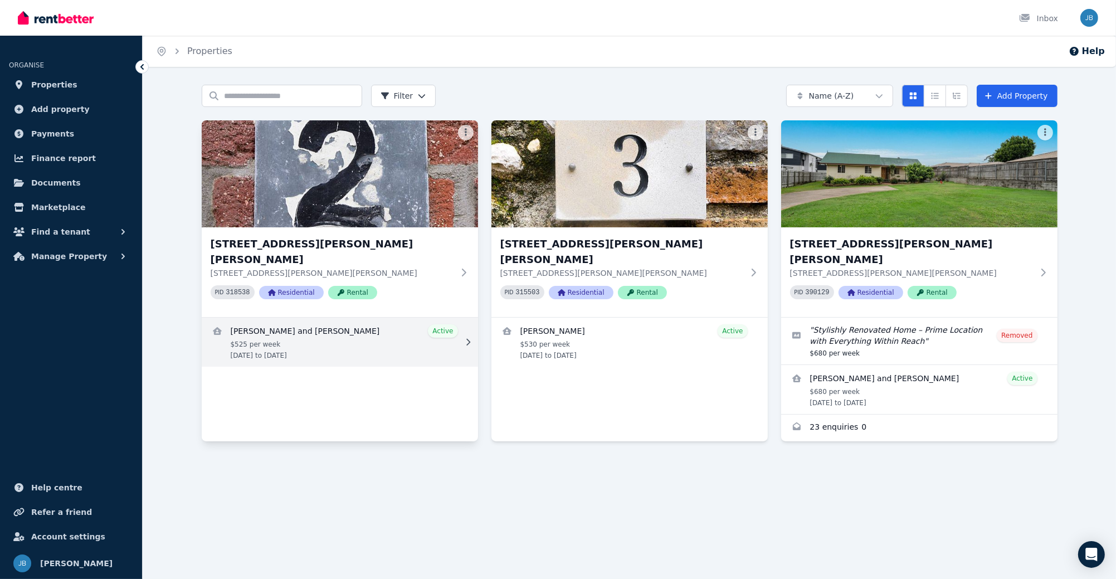
click at [308, 338] on link "View details for Hannah Pineda and Kemuel Pineda" at bounding box center [340, 342] width 276 height 49
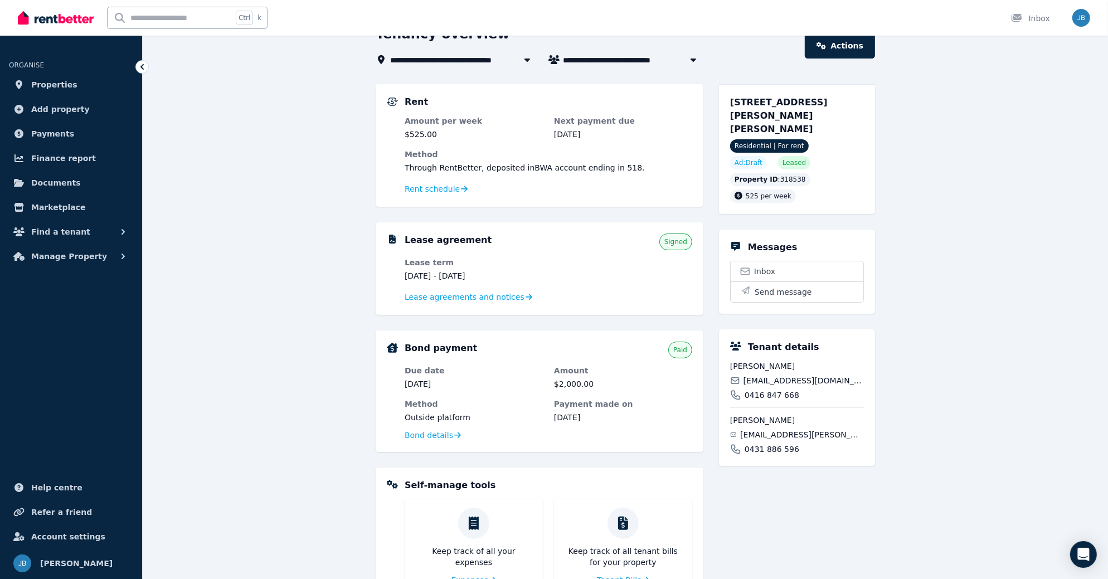
scroll to position [37, 0]
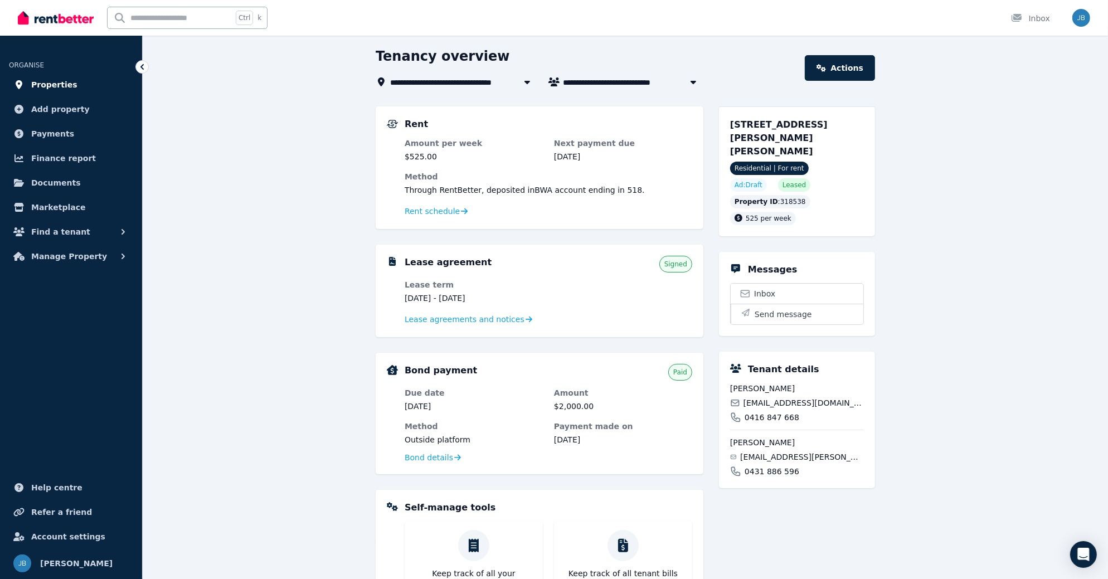
click at [52, 83] on span "Properties" at bounding box center [54, 84] width 46 height 13
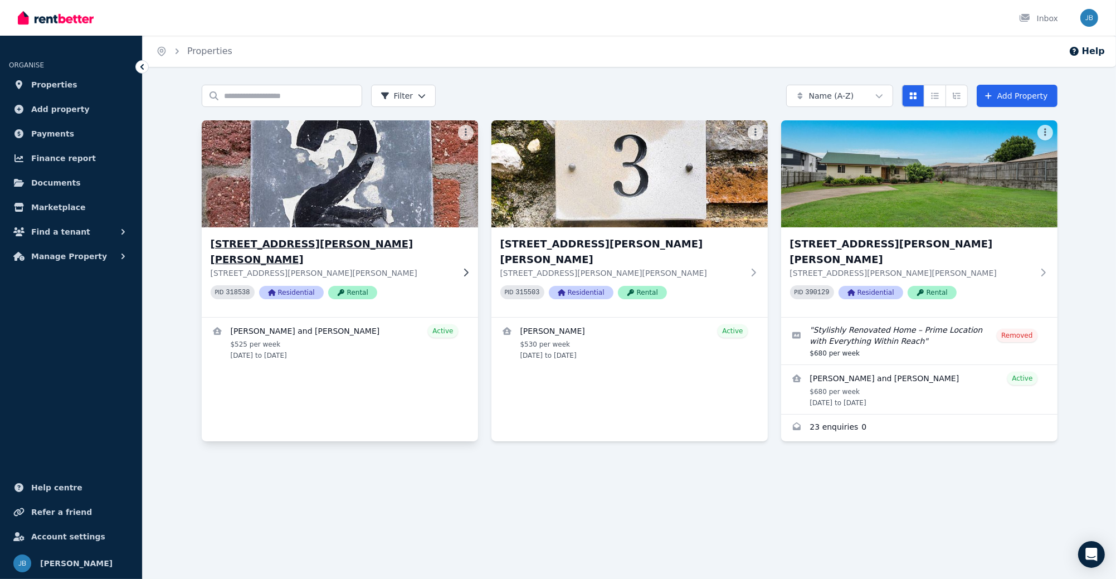
click at [381, 286] on div "[STREET_ADDRESS][PERSON_NAME][PERSON_NAME][PERSON_NAME][PERSON_NAME] PID 318538…" at bounding box center [332, 272] width 243 height 72
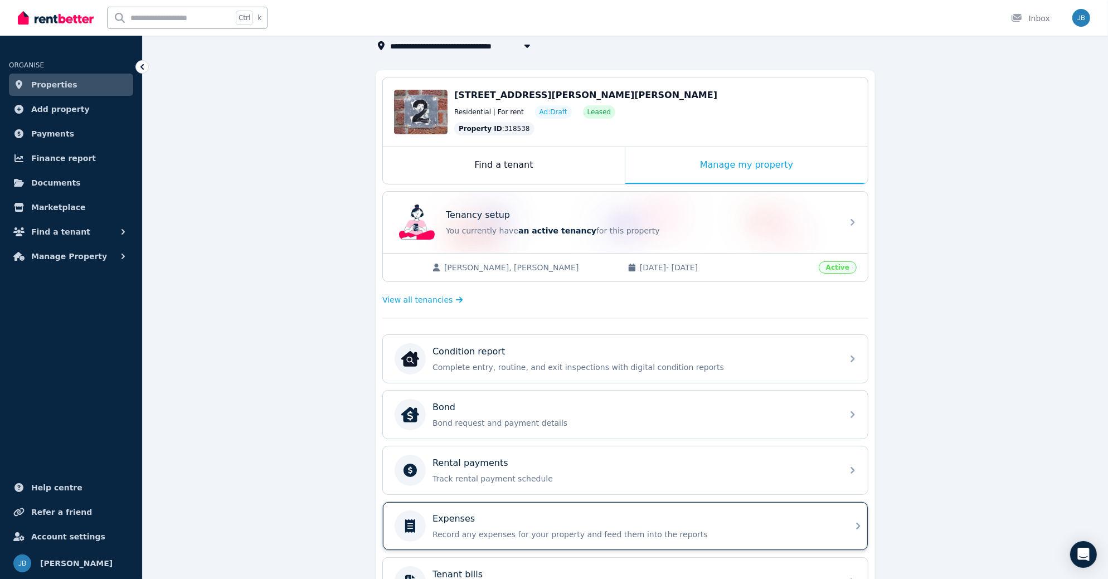
scroll to position [92, 0]
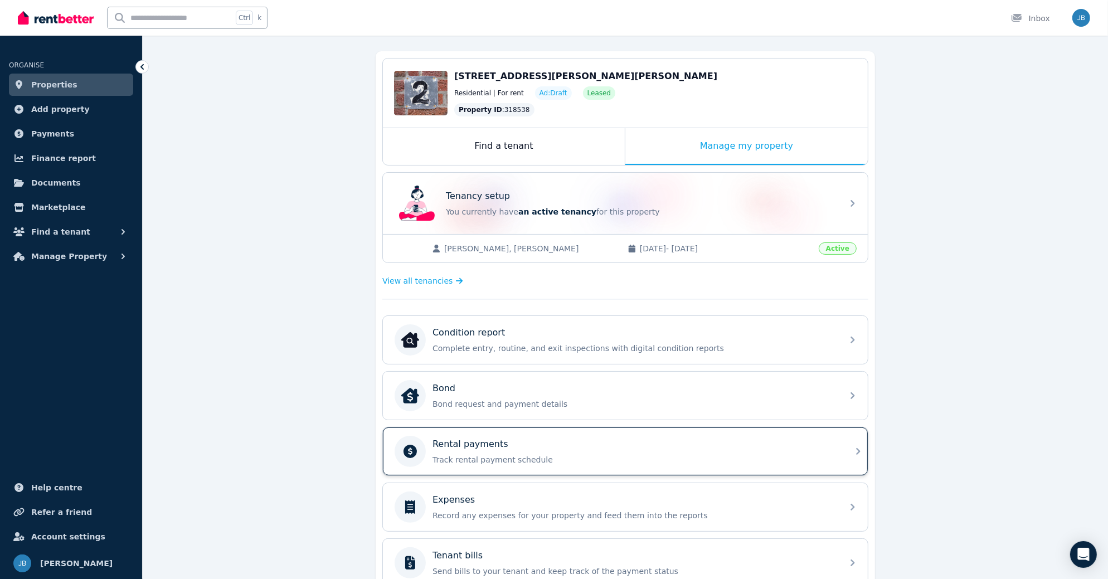
click at [493, 454] on p "Track rental payment schedule" at bounding box center [633, 459] width 403 height 11
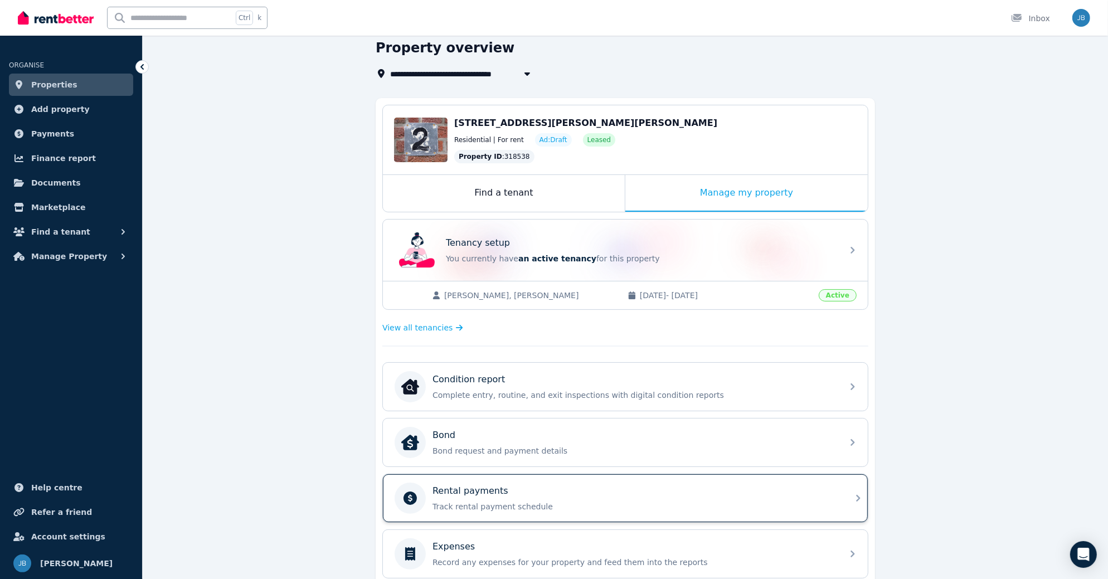
scroll to position [92, 0]
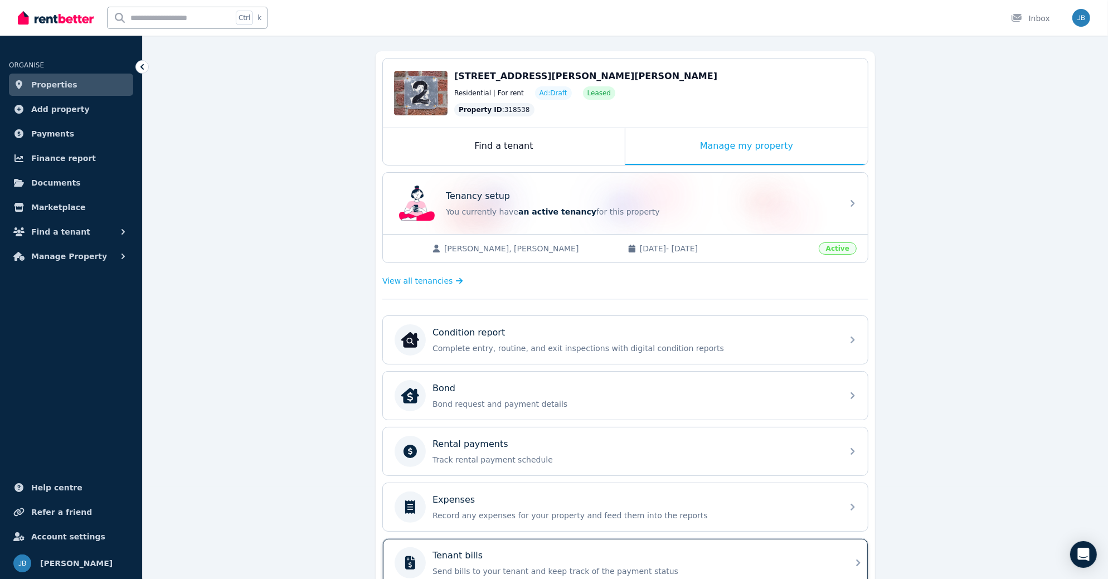
click at [529, 549] on div "Tenant bills" at bounding box center [633, 555] width 403 height 13
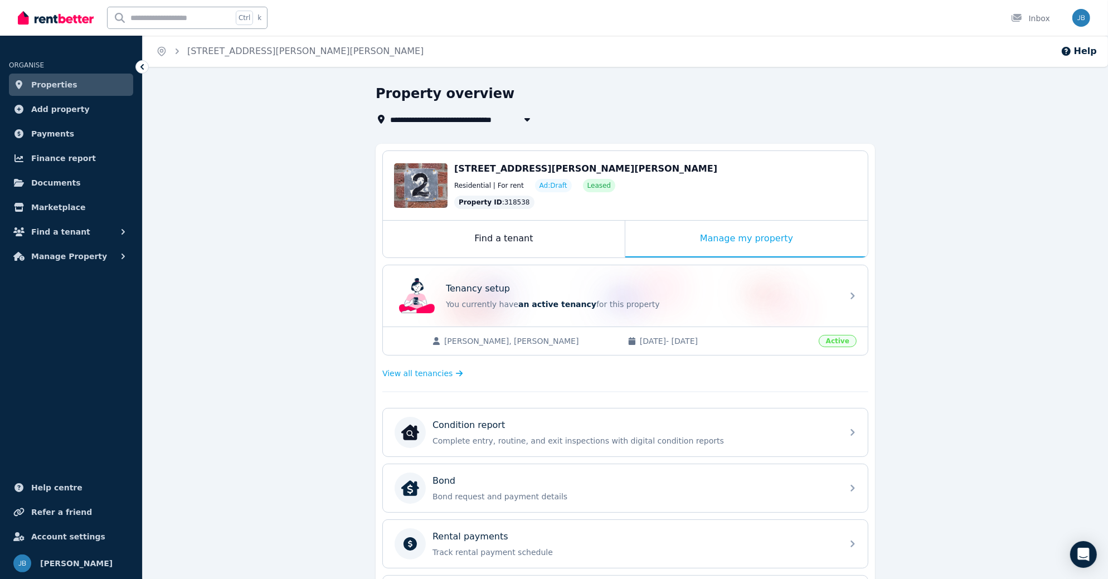
click at [41, 79] on span "Properties" at bounding box center [54, 84] width 46 height 13
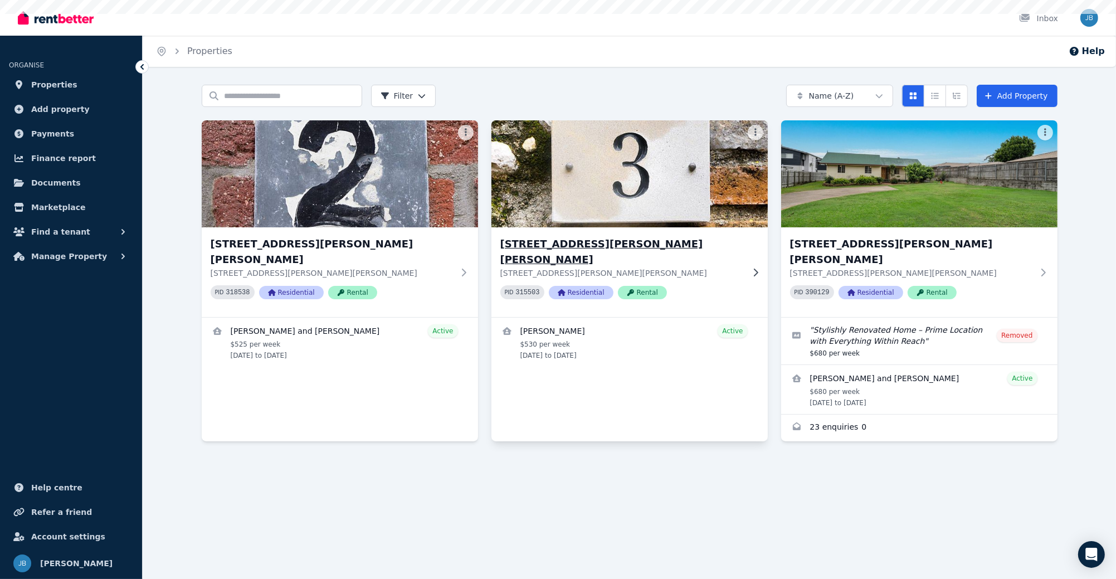
click at [566, 221] on img at bounding box center [629, 174] width 290 height 113
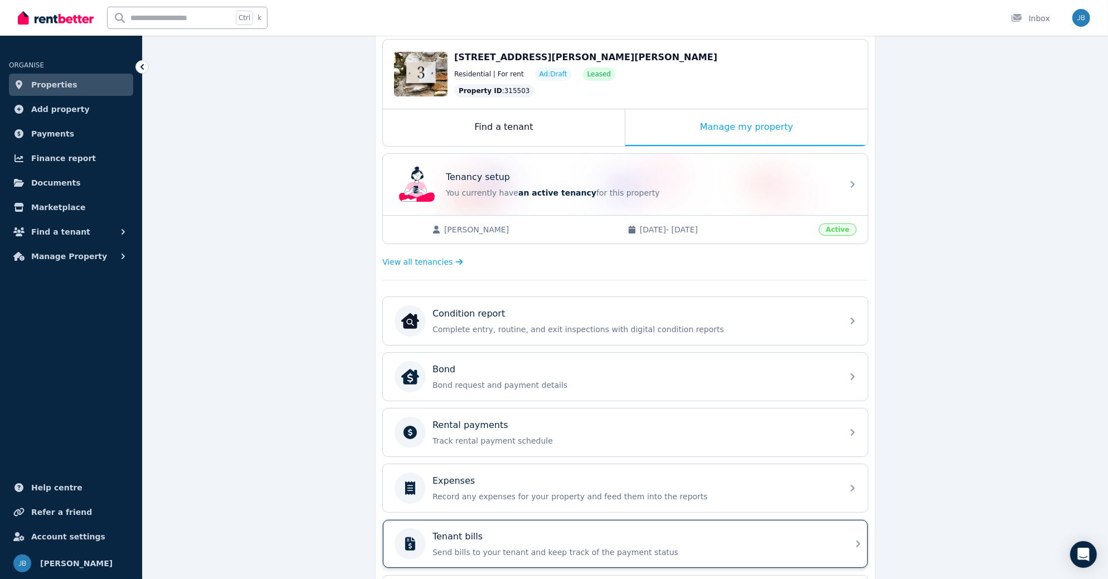
scroll to position [186, 0]
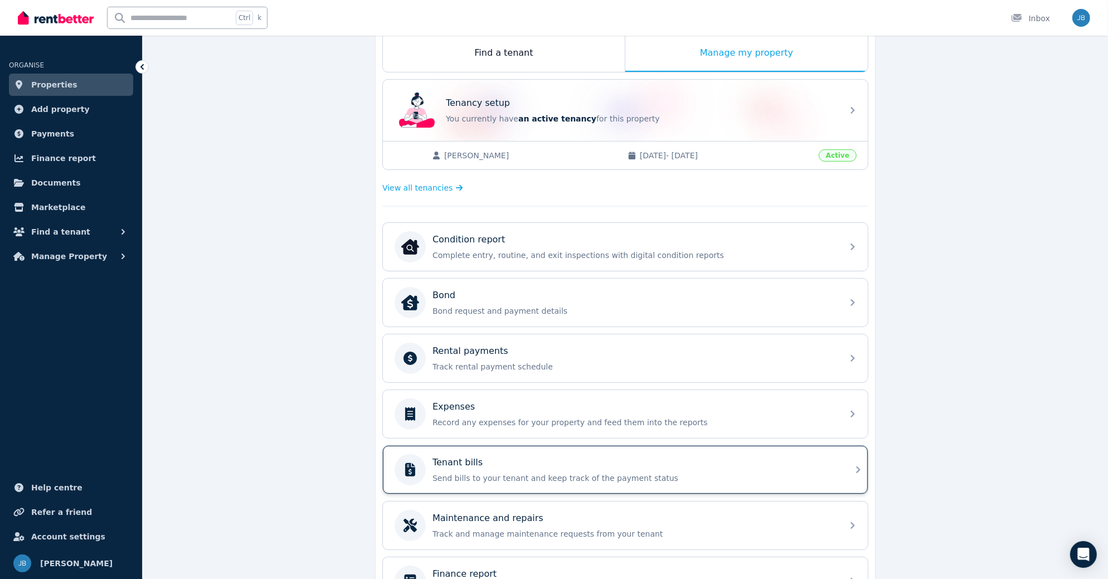
click at [497, 456] on div "Tenant bills" at bounding box center [633, 462] width 403 height 13
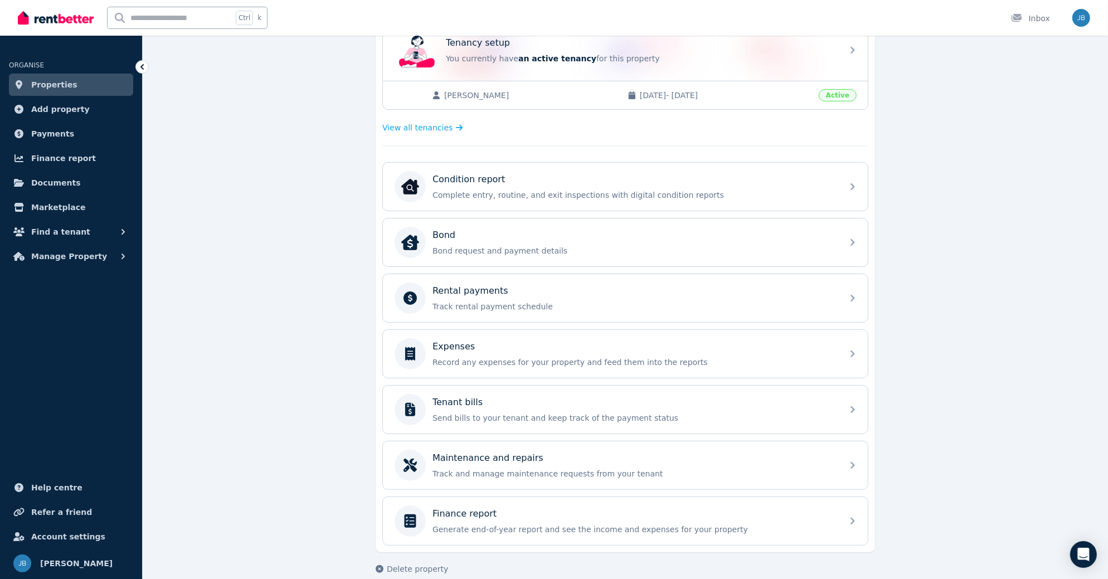
scroll to position [251, 0]
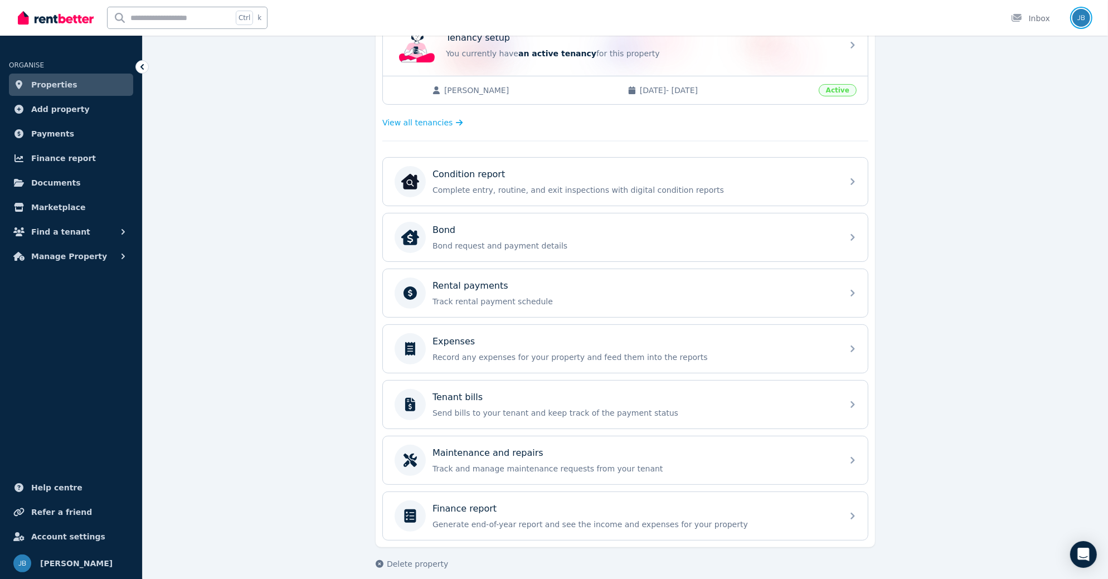
click at [756, 23] on img "button" at bounding box center [1081, 18] width 18 height 18
click at [756, 149] on span "Logout" at bounding box center [1036, 147] width 107 height 20
